Goal: Task Accomplishment & Management: Use online tool/utility

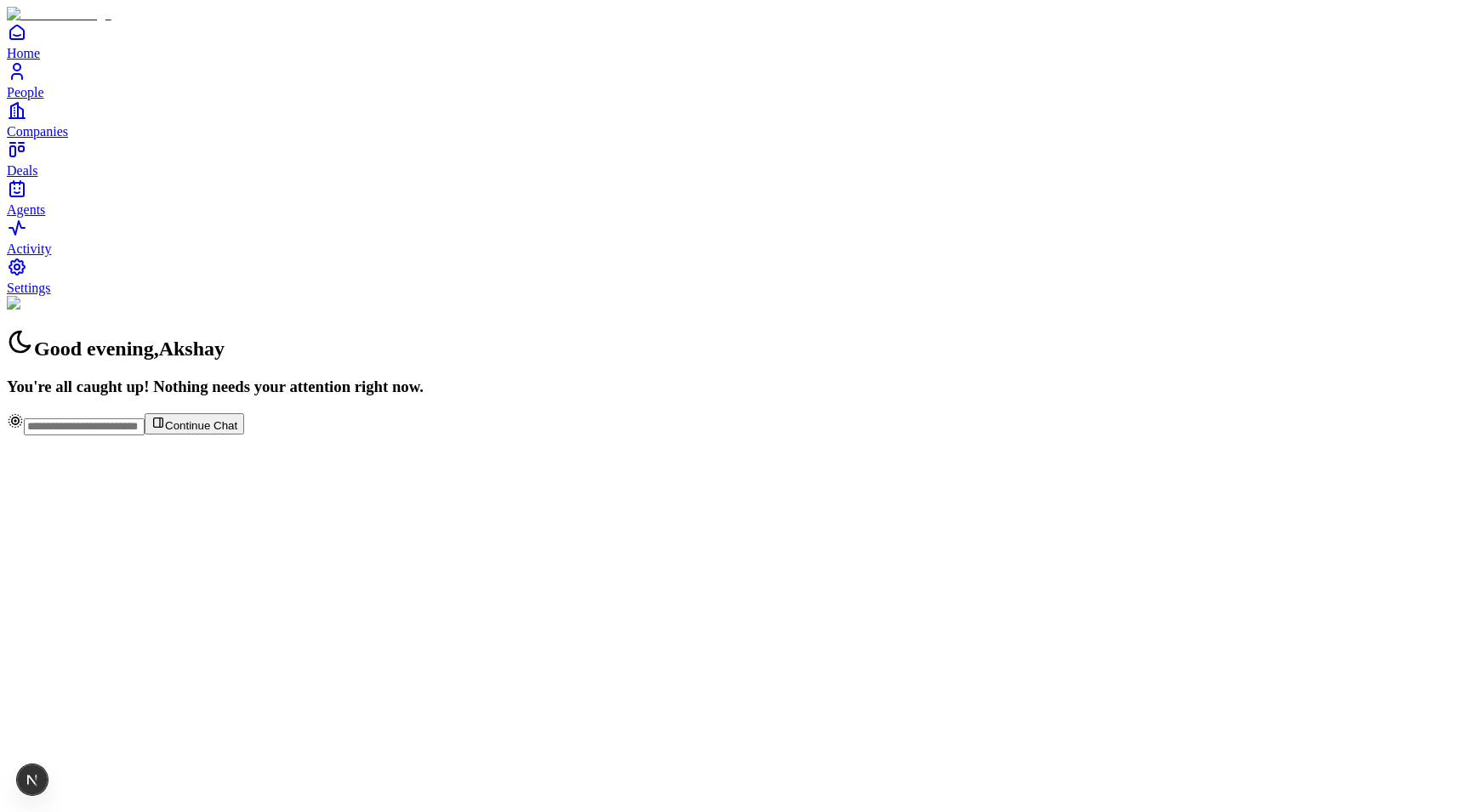
click at [41, 216] on link "Agents" at bounding box center [729, 198] width 1445 height 39
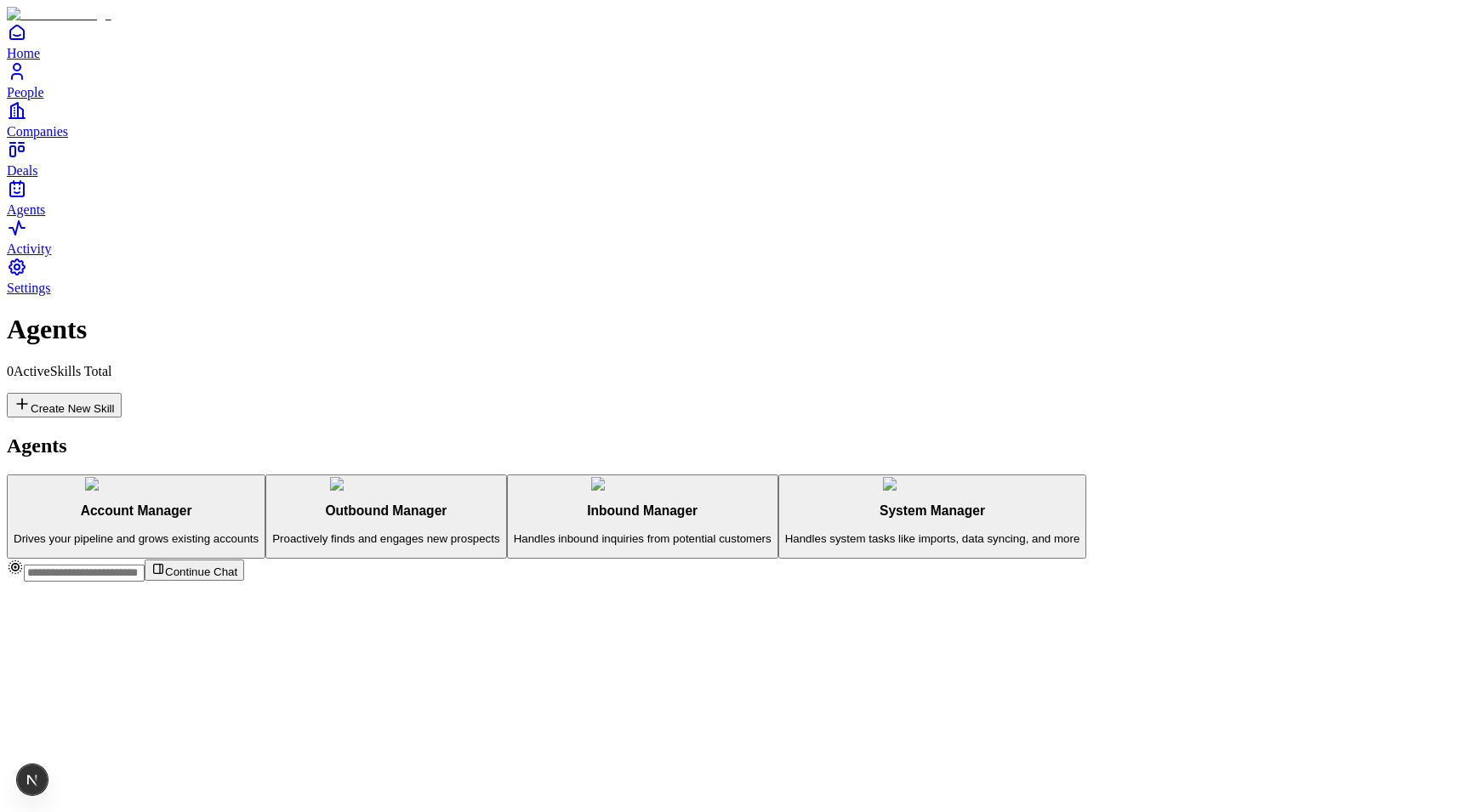
click at [323, 533] on p "Proactively finds and engages new prospects" at bounding box center [385, 539] width 227 height 13
click at [121, 393] on button "Create New Skill" at bounding box center [65, 404] width 115 height 24
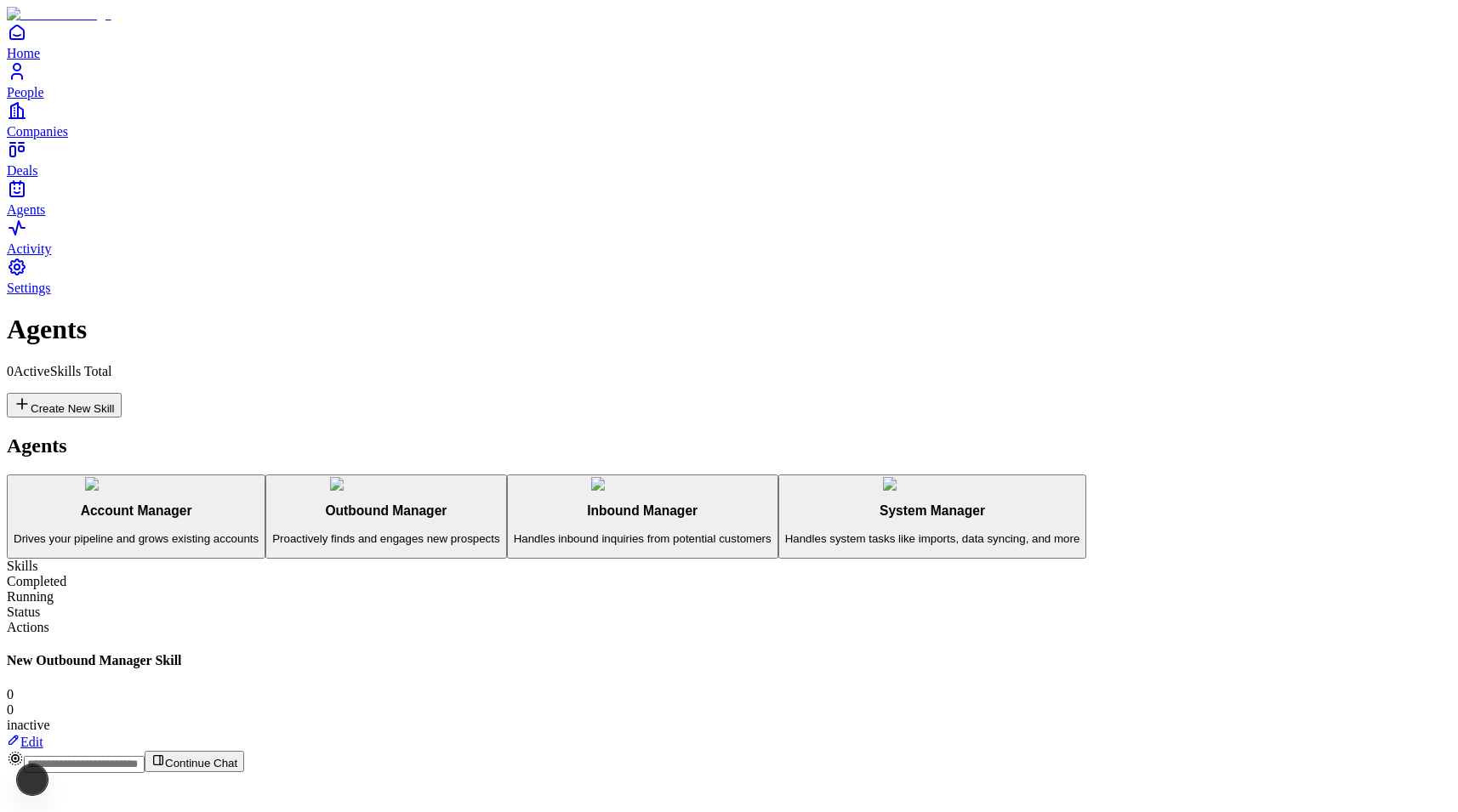
click at [43, 735] on link "Edit" at bounding box center [25, 742] width 37 height 14
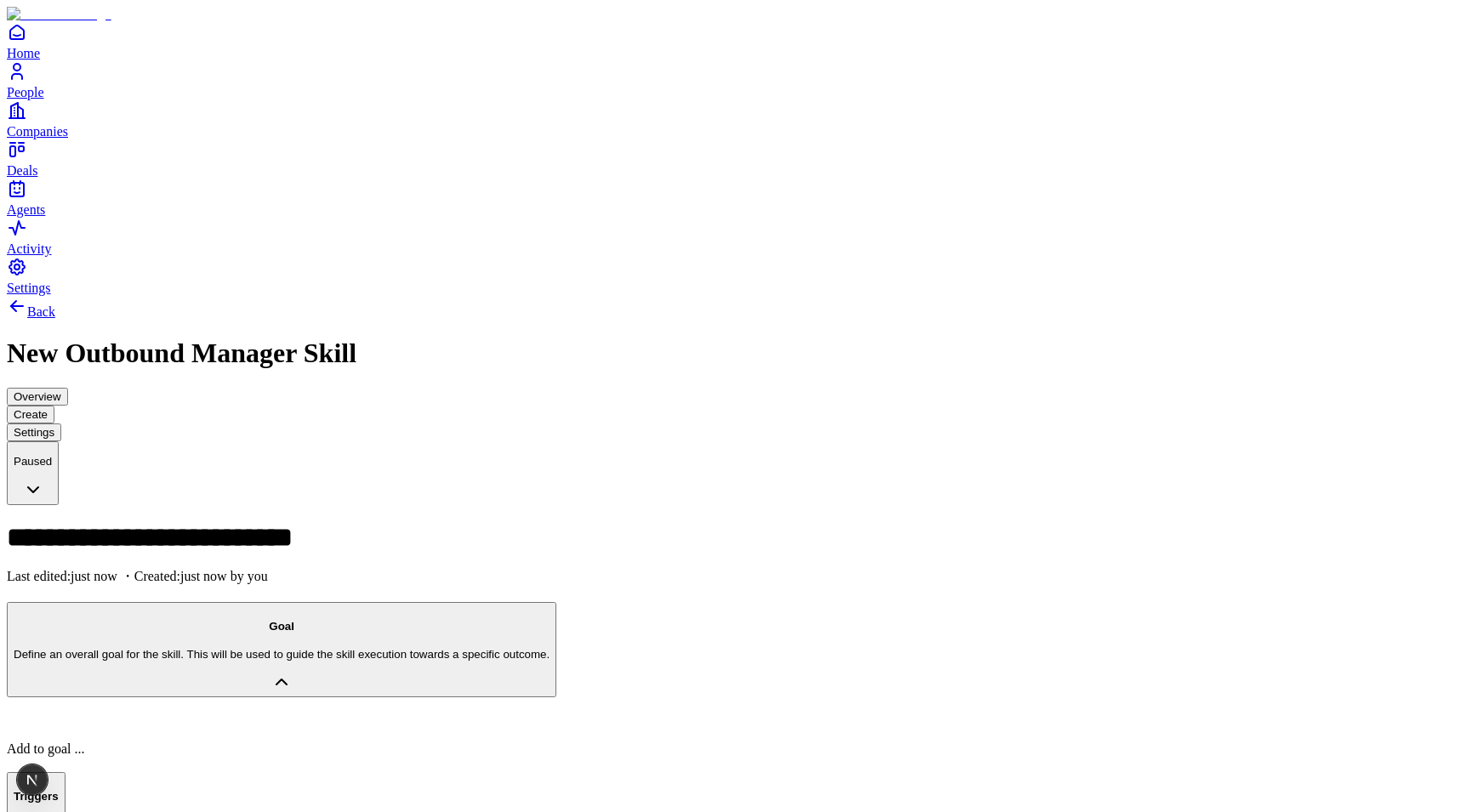
click at [223, 523] on h1 "**********" at bounding box center [431, 536] width 849 height 27
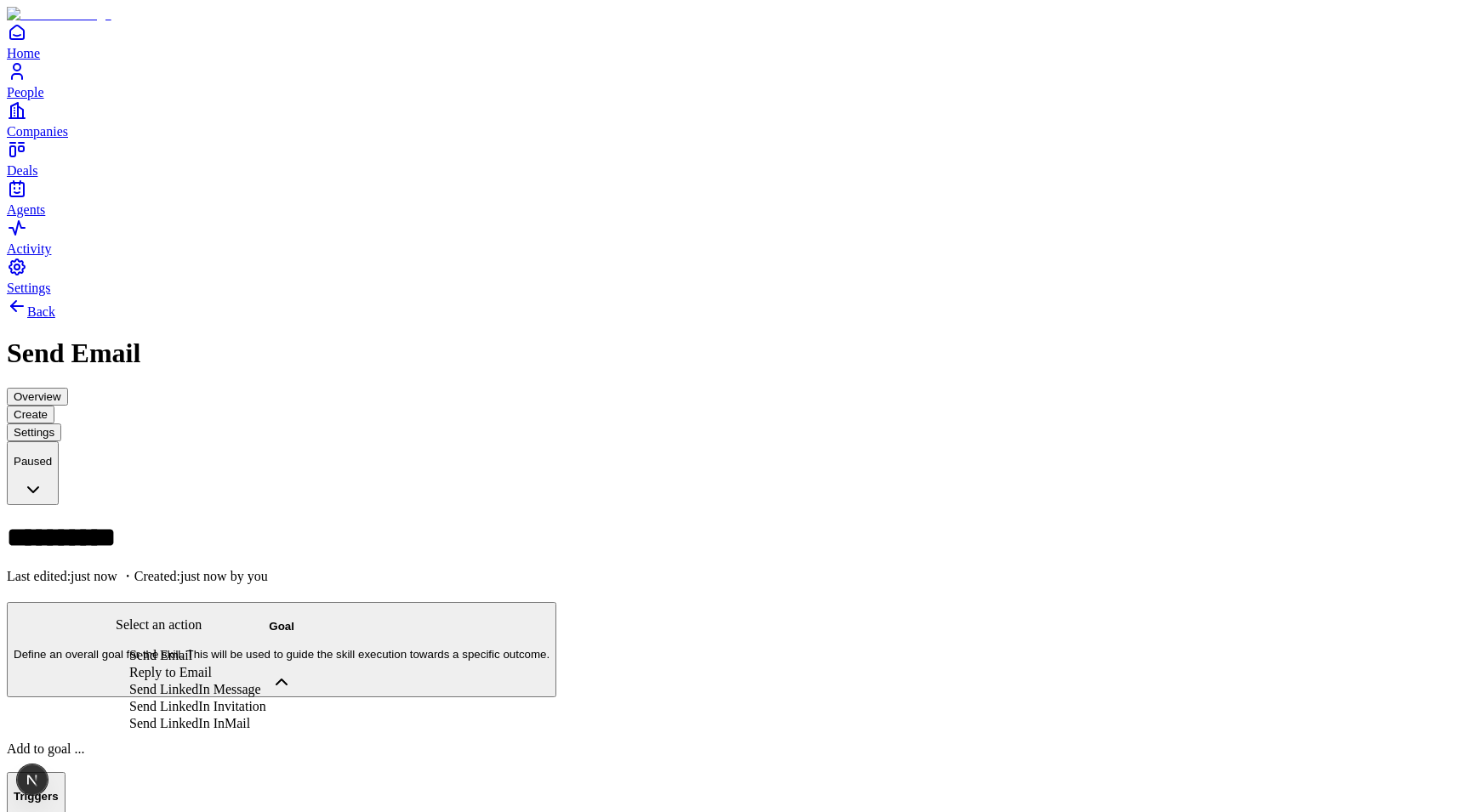
click at [185, 647] on div "Send Email" at bounding box center [191, 655] width 151 height 17
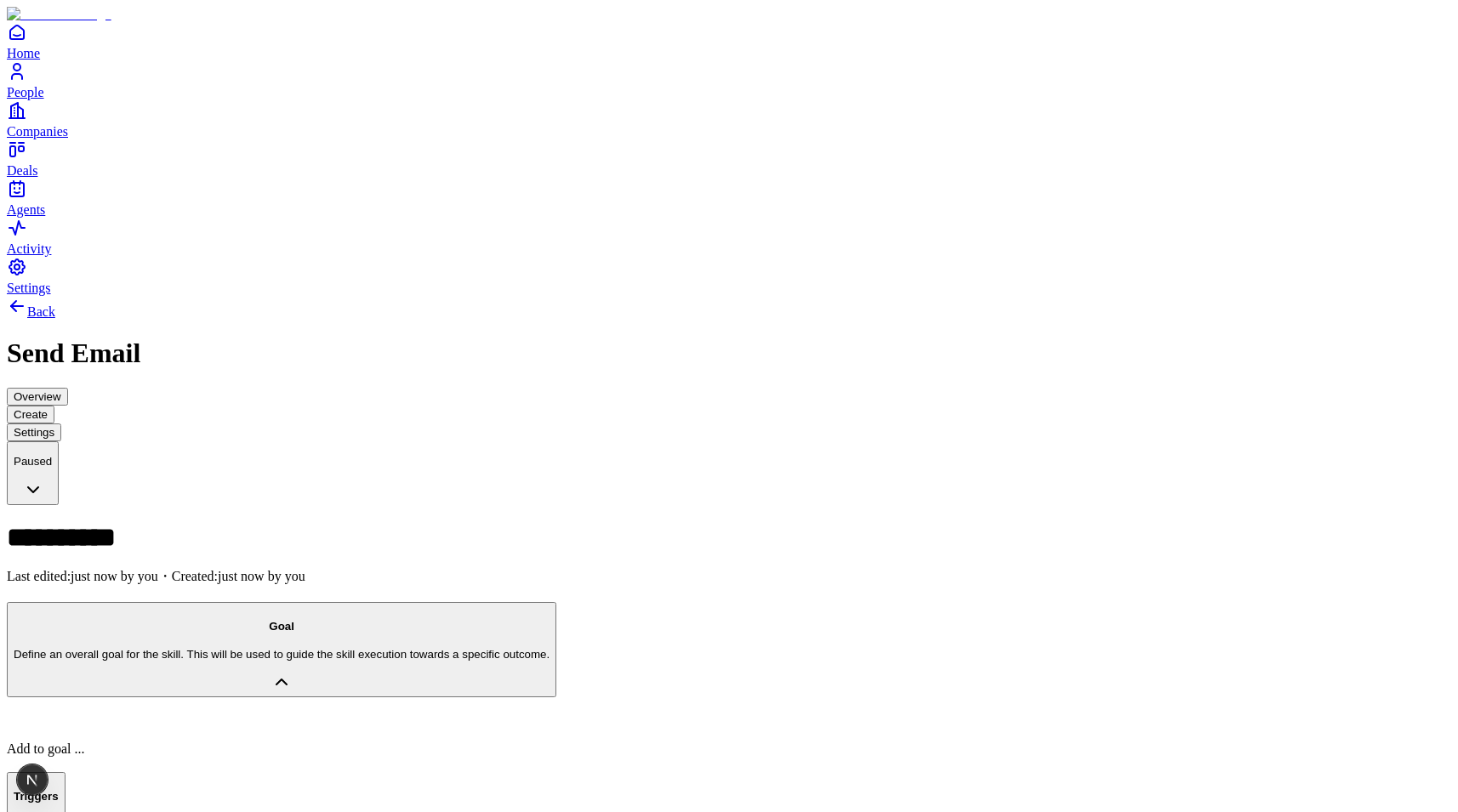
scroll to position [96, 0]
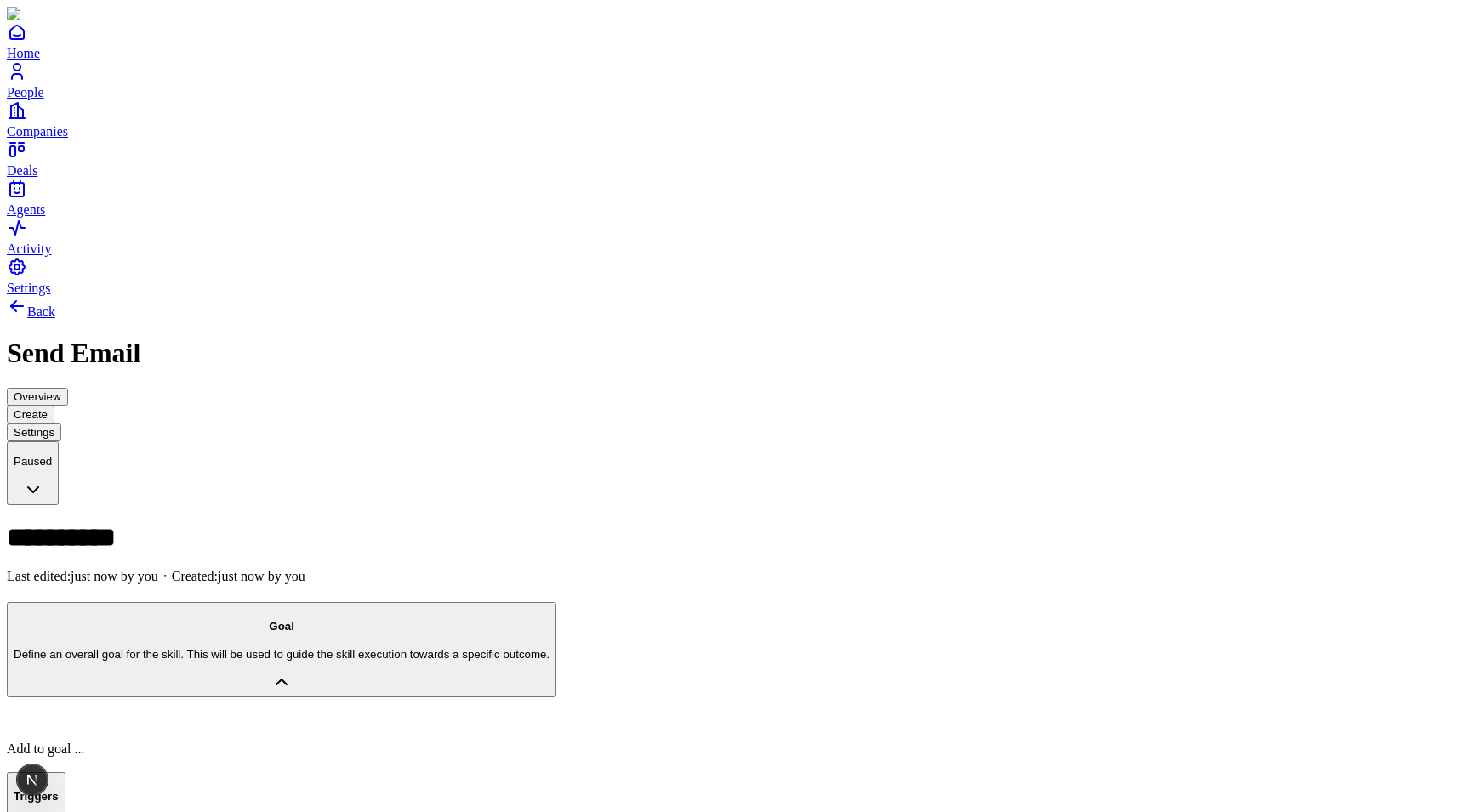
click at [44, 100] on span "People" at bounding box center [26, 93] width 38 height 14
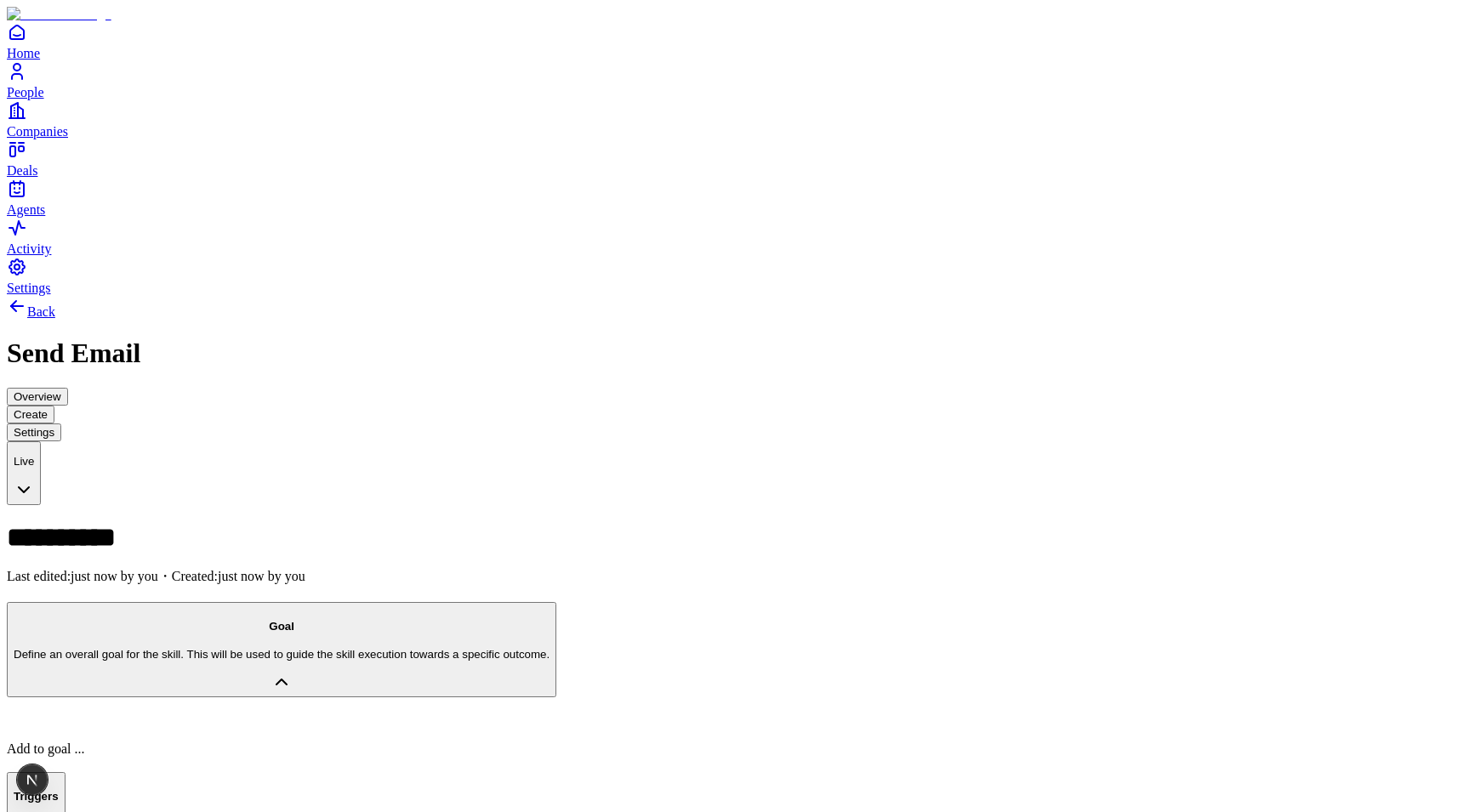
click at [39, 100] on link "People" at bounding box center [729, 80] width 1445 height 39
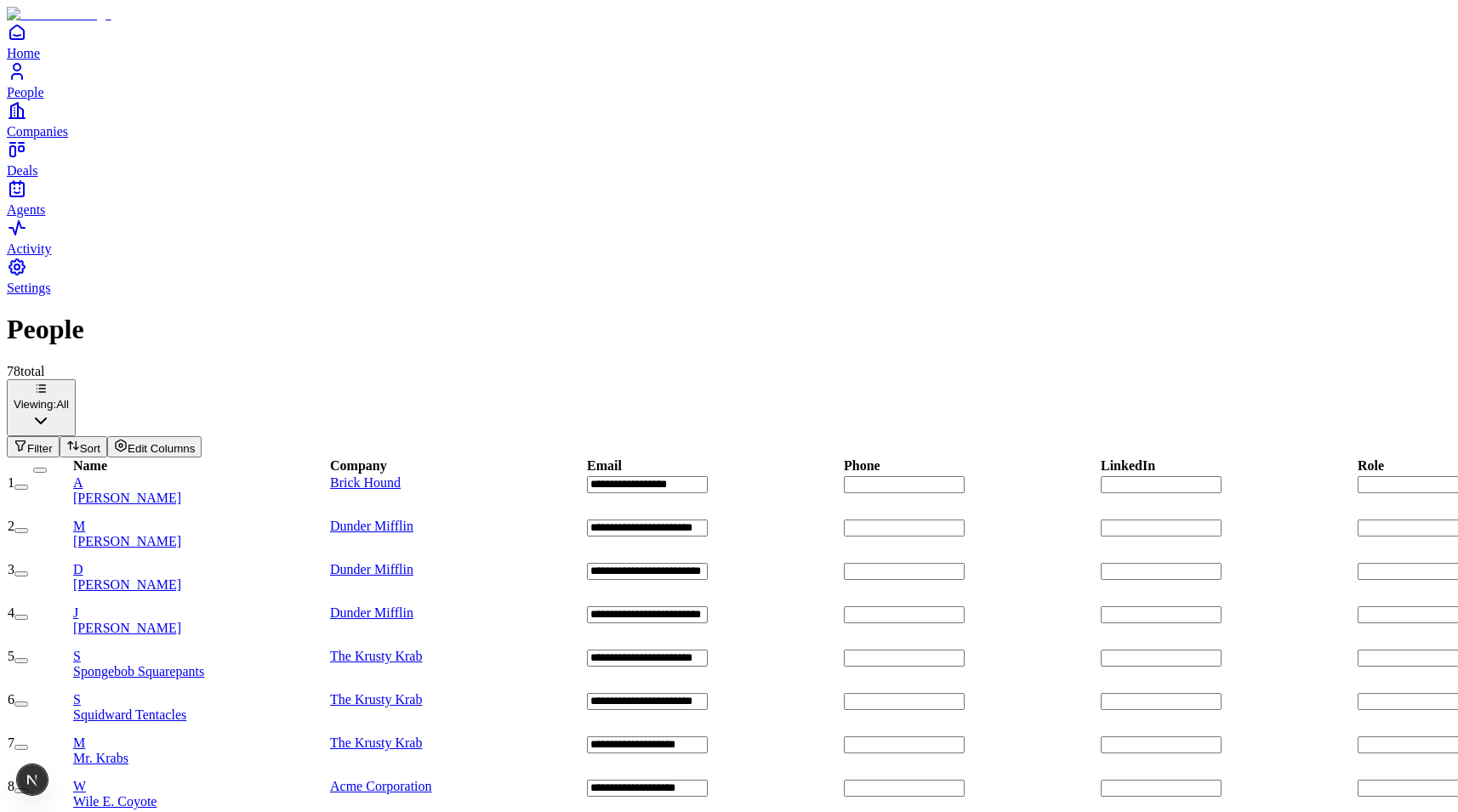
click at [28, 571] on button "button" at bounding box center [21, 574] width 13 height 5
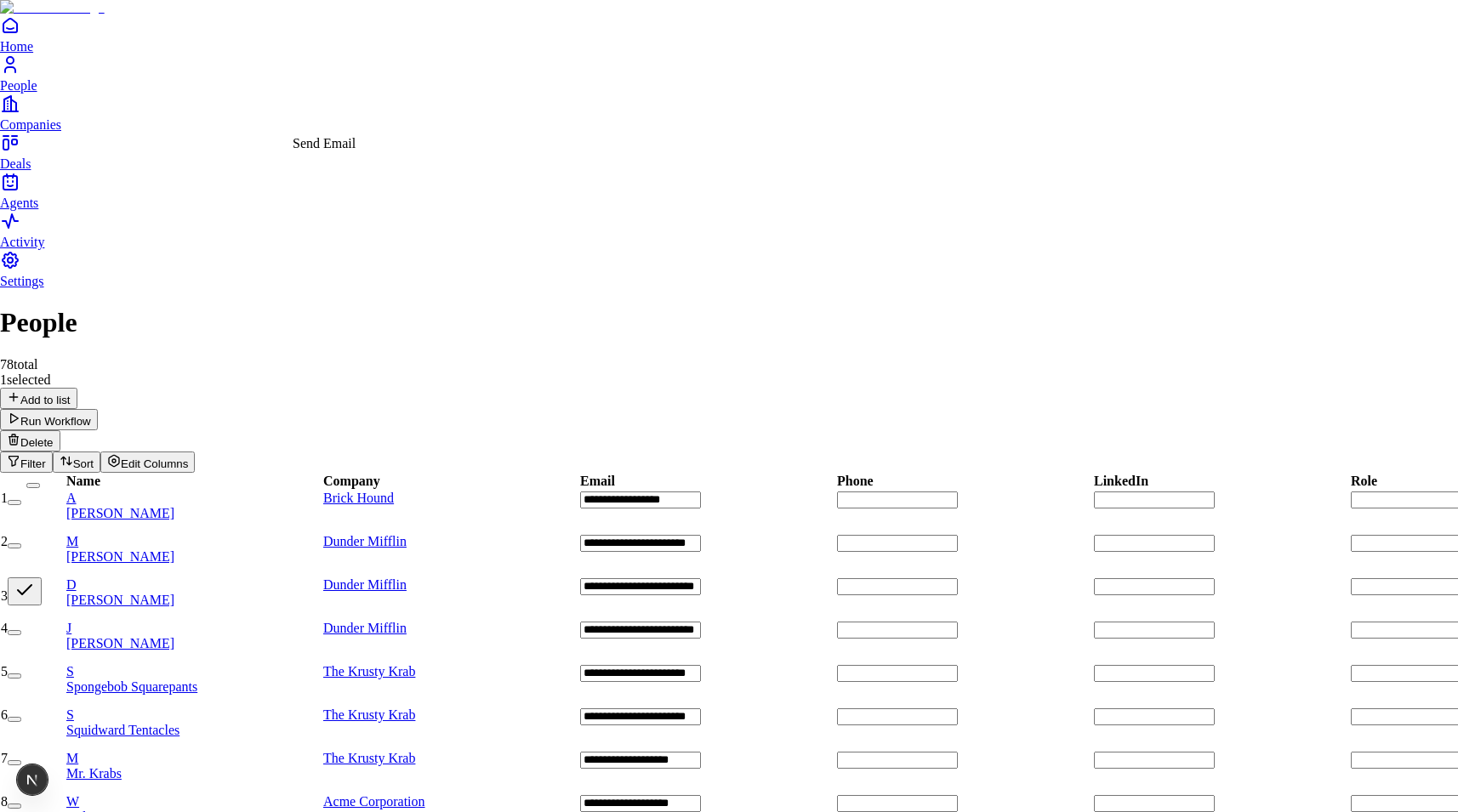
click at [349, 152] on div "Send Email" at bounding box center [324, 143] width 63 height 15
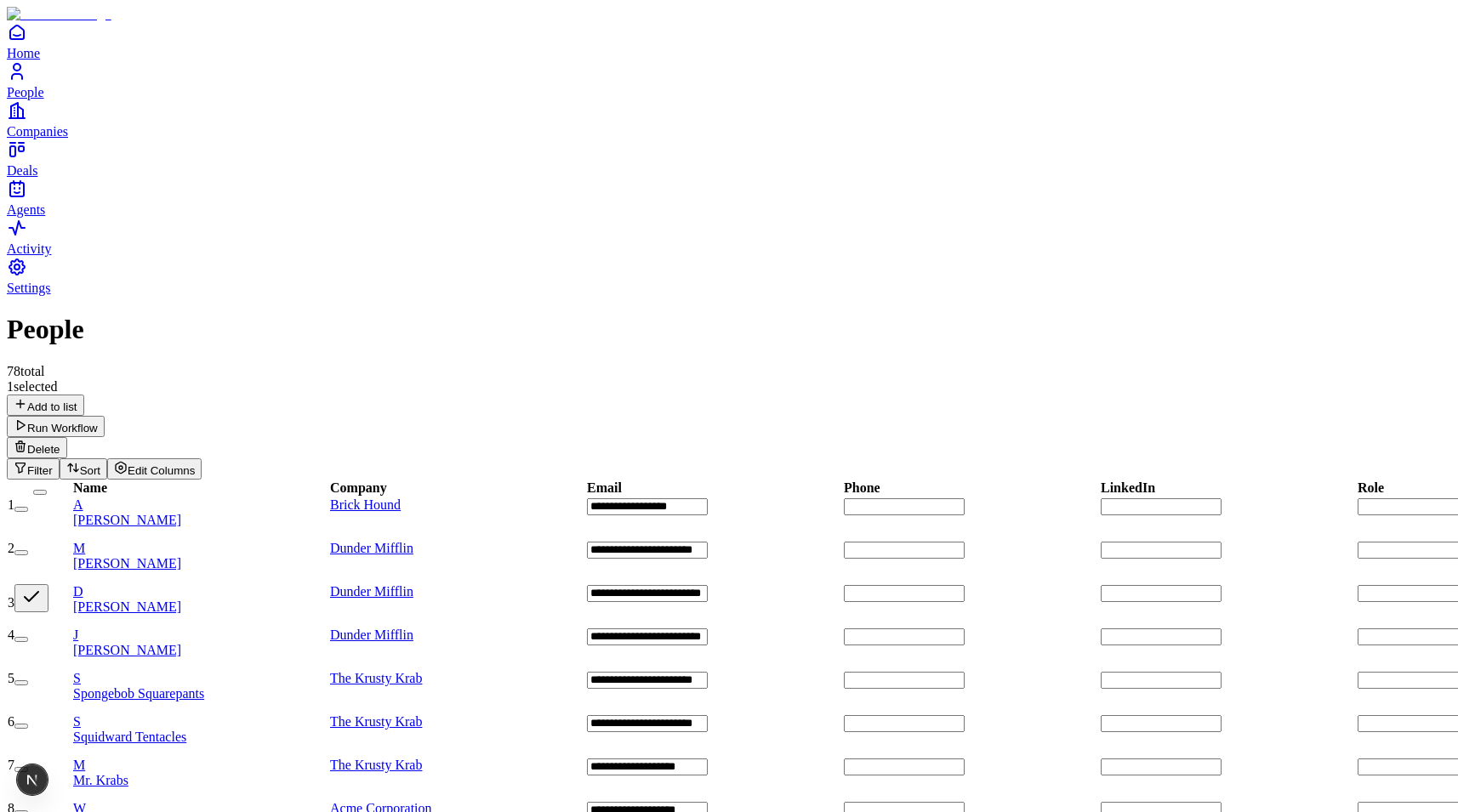
click at [181, 599] on span "[PERSON_NAME]" at bounding box center [127, 606] width 108 height 14
